Goal: Task Accomplishment & Management: Manage account settings

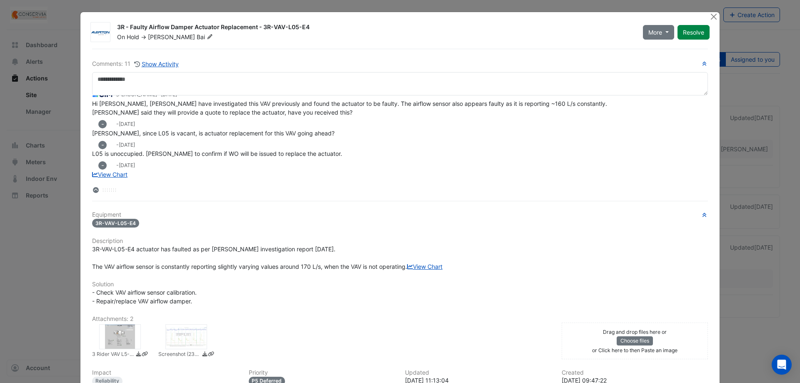
click at [20, 268] on ngb-modal-window "3R - Faulty Airflow Damper Actuator Replacement - 3R-VAV-L05-E4 On Hold -> [PER…" at bounding box center [400, 191] width 800 height 383
click at [715, 15] on div at bounding box center [715, 17] width 10 height 10
click at [712, 17] on button "Close" at bounding box center [714, 16] width 9 height 9
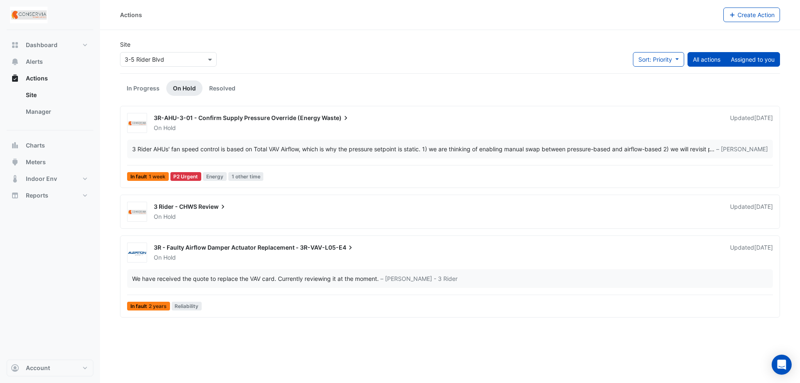
click at [740, 58] on button "Assigned to you" at bounding box center [753, 59] width 55 height 15
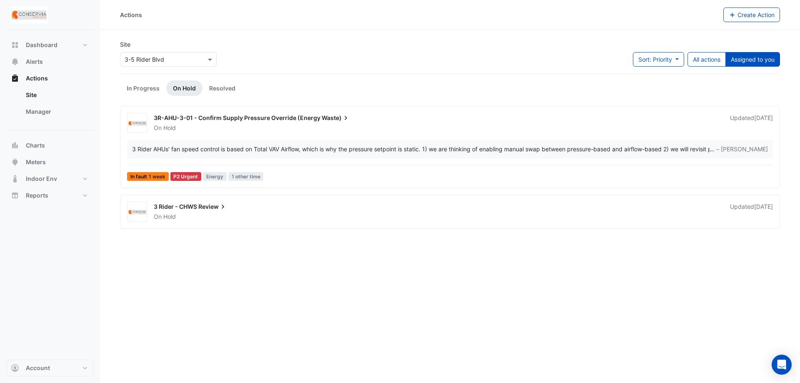
click at [469, 67] on div "Site Select a Site × 3-5 Rider Blvd Sort: Priority Priority Updated All actions…" at bounding box center [450, 56] width 670 height 33
click at [141, 85] on link "In Progress" at bounding box center [143, 87] width 46 height 15
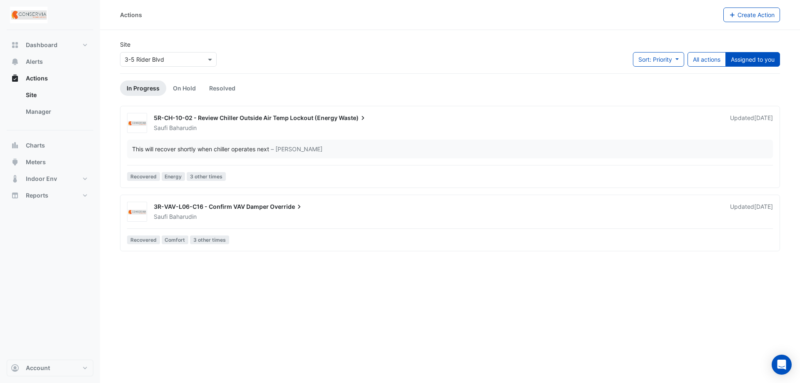
click at [334, 60] on div "Site Select a Site × 3-5 Rider Blvd Sort: Priority Priority Updated All actions…" at bounding box center [450, 56] width 670 height 33
click at [703, 56] on button "All actions" at bounding box center [707, 59] width 38 height 15
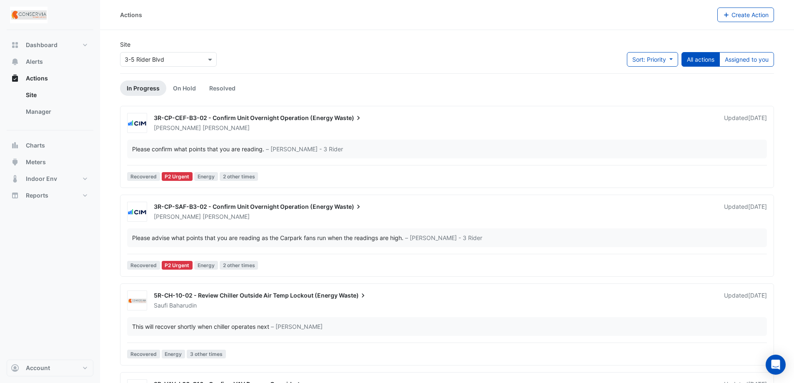
click at [498, 60] on div "Site Select a Site × 3-5 Rider Blvd Sort: Priority Priority Updated All actions…" at bounding box center [447, 56] width 664 height 33
click at [268, 62] on div "Site Select a Site × 3-5 Rider Blvd Sort: Priority Priority Updated All actions…" at bounding box center [447, 56] width 664 height 33
